Goal: Navigation & Orientation: Find specific page/section

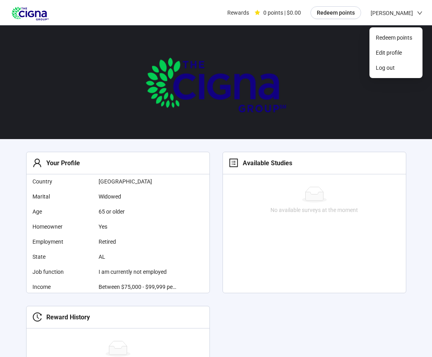
click at [422, 12] on icon "down" at bounding box center [420, 13] width 6 height 6
click at [392, 67] on span "Log out" at bounding box center [401, 67] width 32 height 9
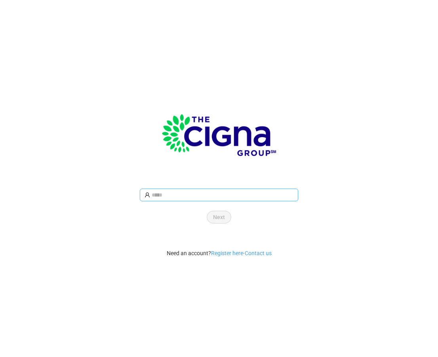
type input "**********"
click at [217, 217] on span "Next" at bounding box center [219, 217] width 12 height 9
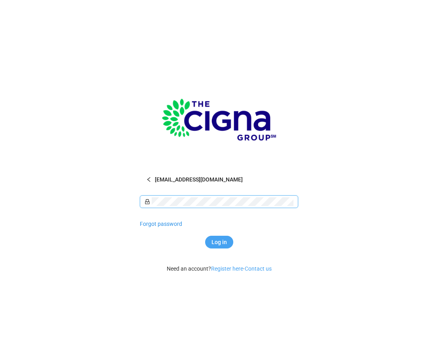
click at [227, 241] on span "Log in" at bounding box center [219, 242] width 15 height 9
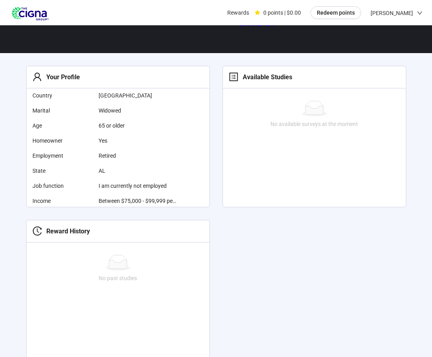
scroll to position [136, 0]
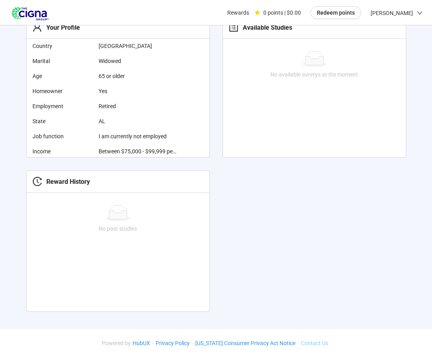
click at [314, 343] on link "Contact Us" at bounding box center [314, 343] width 31 height 6
